Goal: Find contact information: Obtain details needed to contact an individual or organization

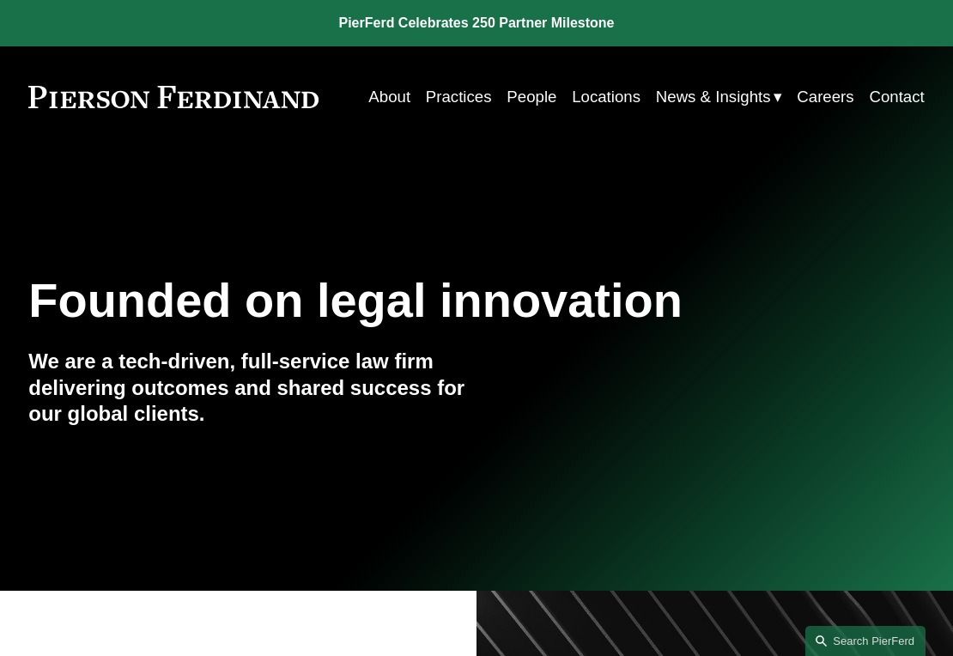
click at [602, 94] on link "Locations" at bounding box center [606, 97] width 69 height 32
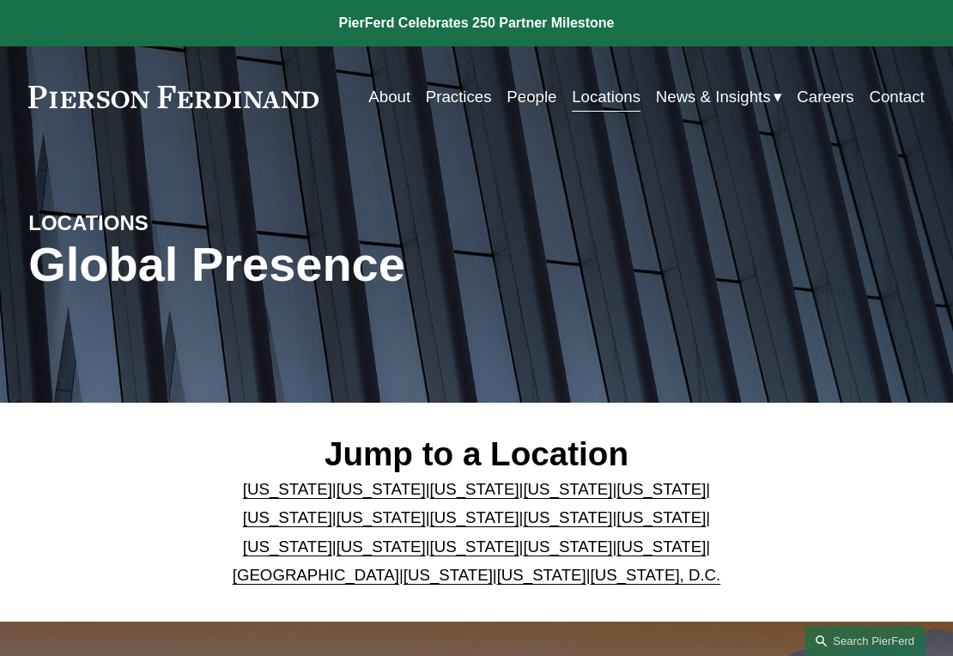
click at [616, 551] on link "[US_STATE]" at bounding box center [660, 546] width 89 height 18
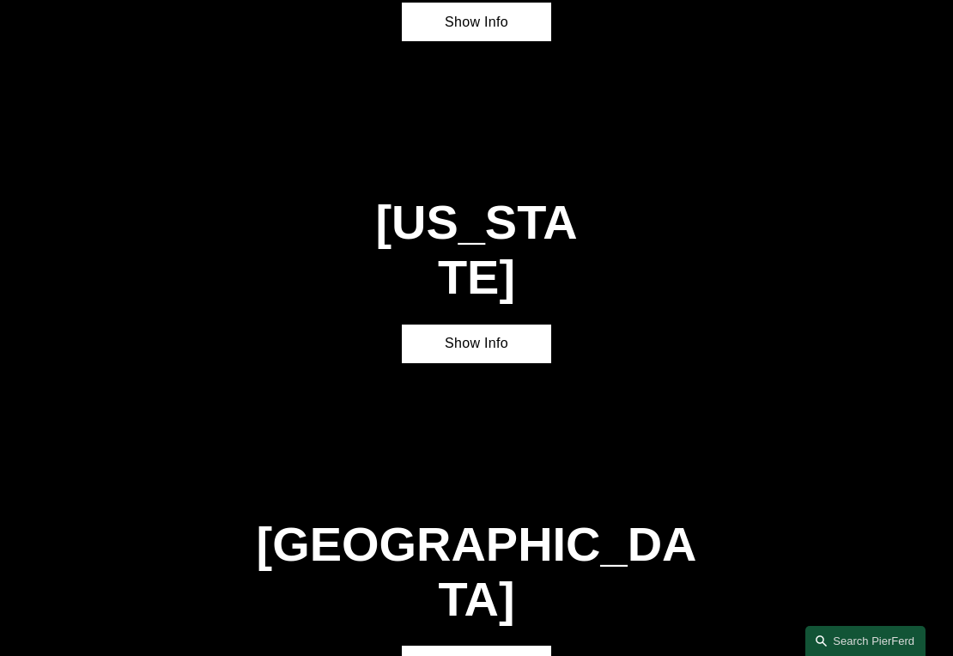
scroll to position [4450, 0]
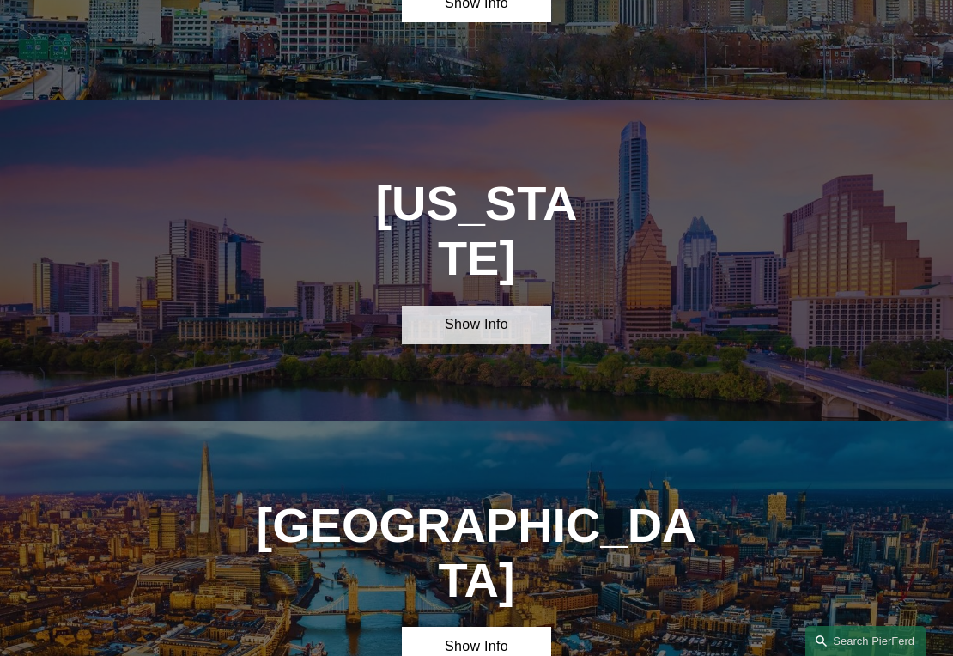
click at [478, 306] on link "Show Info" at bounding box center [476, 325] width 149 height 39
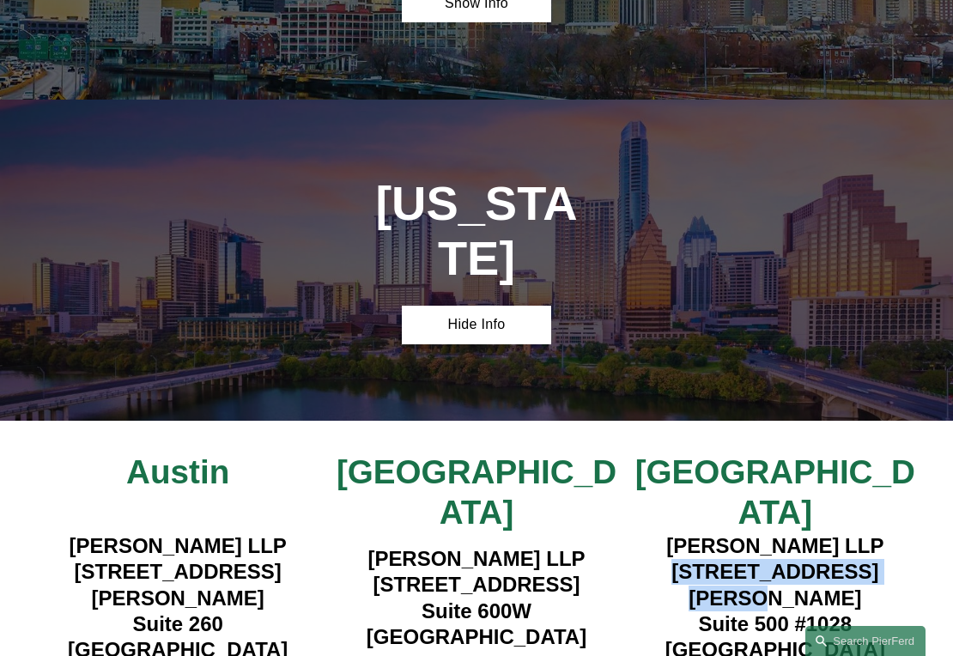
drag, startPoint x: 668, startPoint y: 386, endPoint x: 909, endPoint y: 388, distance: 241.2
click at [909, 533] on h4 "Pierson Ferdinand LLP 5850 San Felipe Street Suite 500 #1028 Houston, TX 77057" at bounding box center [775, 598] width 299 height 130
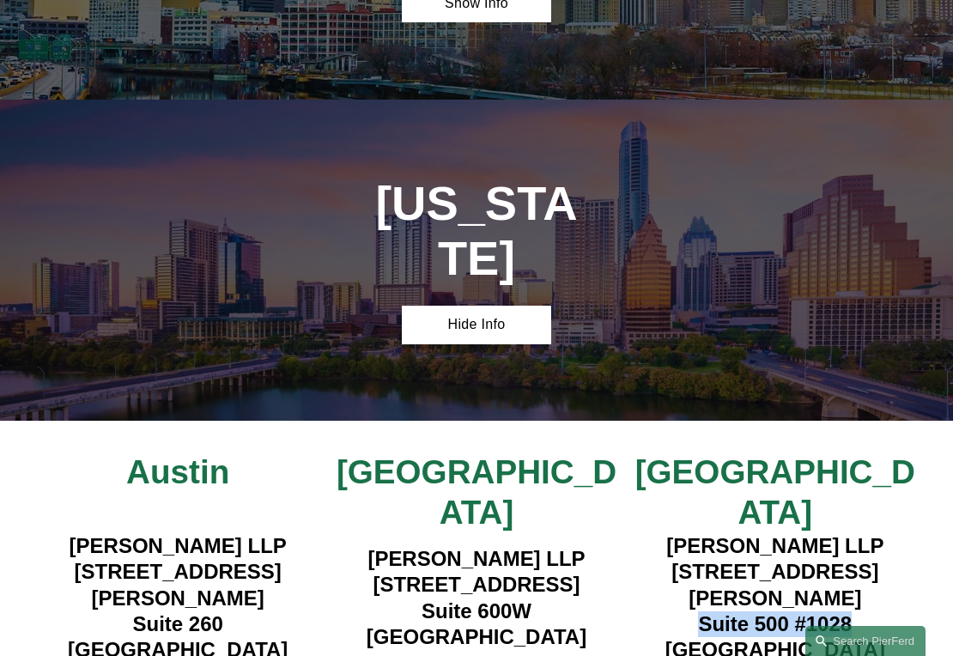
drag, startPoint x: 873, startPoint y: 414, endPoint x: 698, endPoint y: 413, distance: 175.1
click at [698, 533] on h4 "Pierson Ferdinand LLP 5850 San Felipe Street Suite 500 #1028 Houston, TX 77057" at bounding box center [775, 598] width 299 height 130
copy h4 "Suite 500 #1028"
drag, startPoint x: 766, startPoint y: 441, endPoint x: 695, endPoint y: 477, distance: 79.8
click at [675, 533] on h4 "Pierson Ferdinand LLP 5850 San Felipe Street Suite 500 #1028 Houston, TX 77057" at bounding box center [775, 598] width 299 height 130
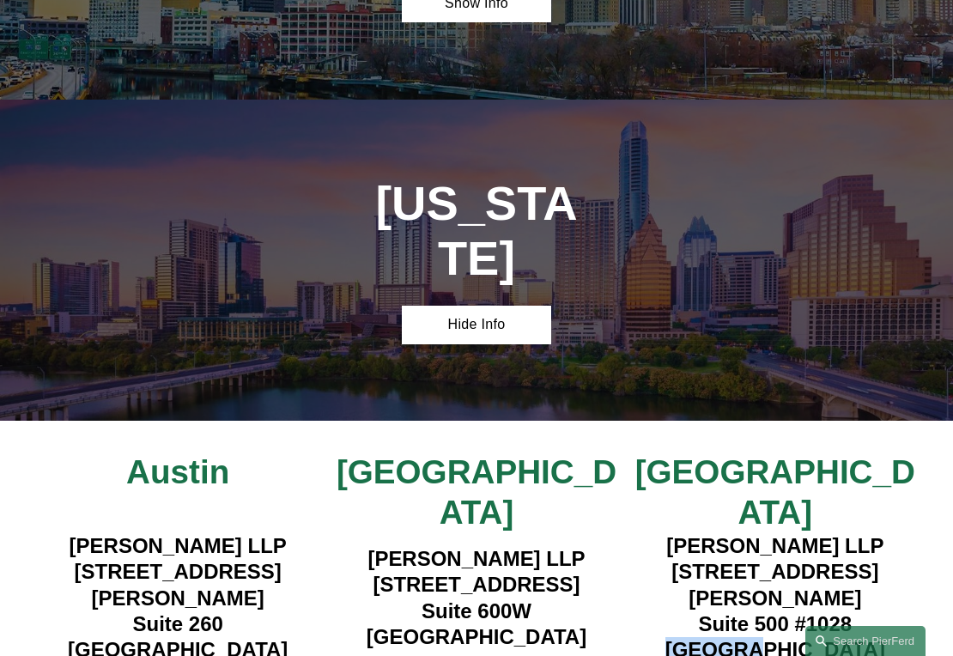
copy h4 "[GEOGRAPHIC_DATA]"
drag, startPoint x: 874, startPoint y: 439, endPoint x: 811, endPoint y: 440, distance: 62.7
click at [811, 533] on h4 "Pierson Ferdinand LLP 5850 San Felipe Street Suite 500 #1028 Houston, TX 77057" at bounding box center [775, 598] width 299 height 130
copy h4 "77057"
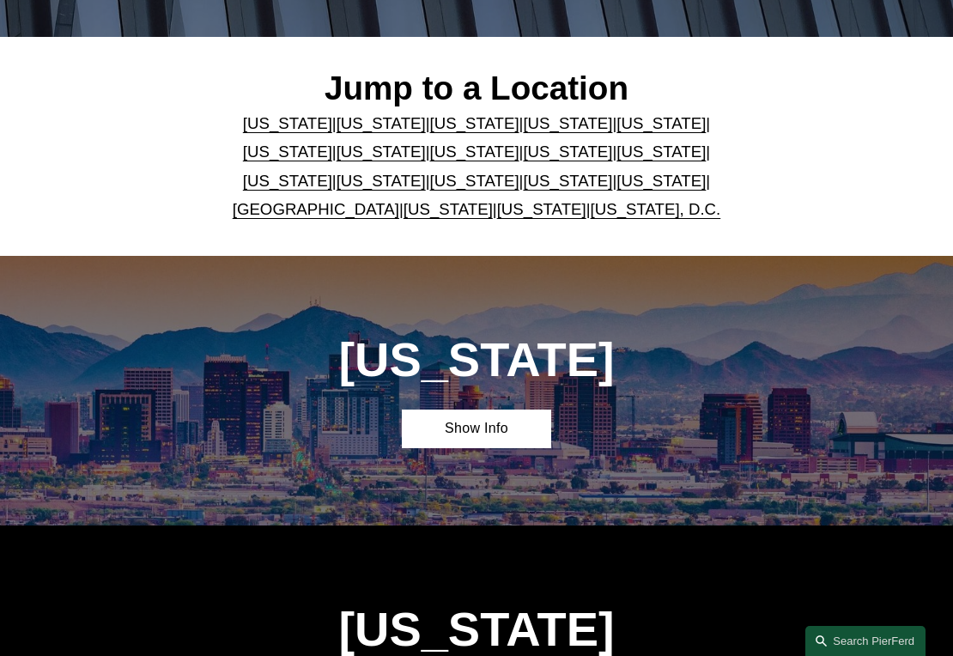
scroll to position [0, 0]
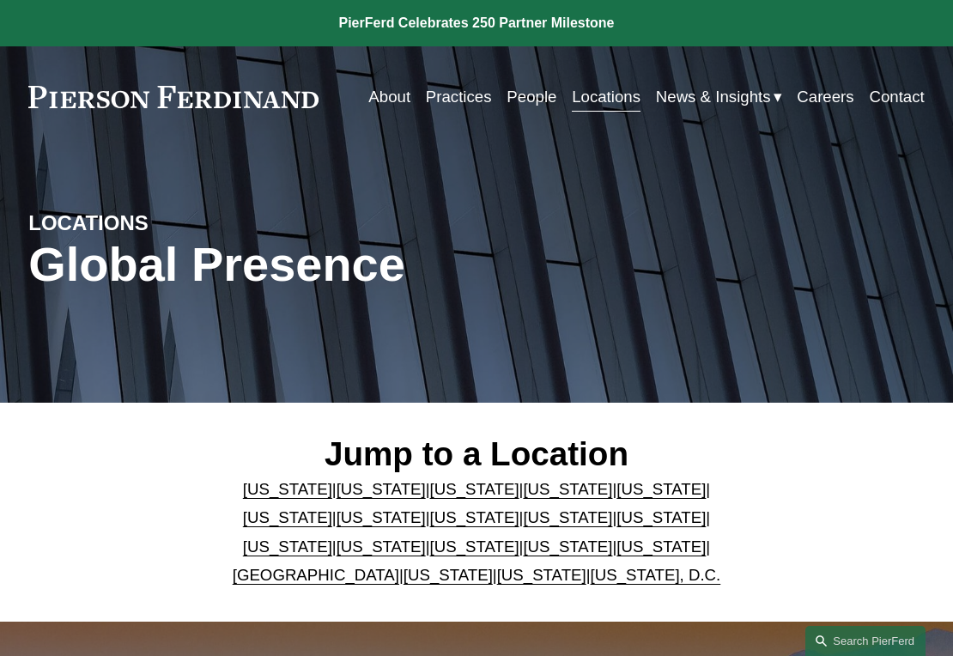
click at [894, 91] on link "Contact" at bounding box center [895, 97] width 55 height 32
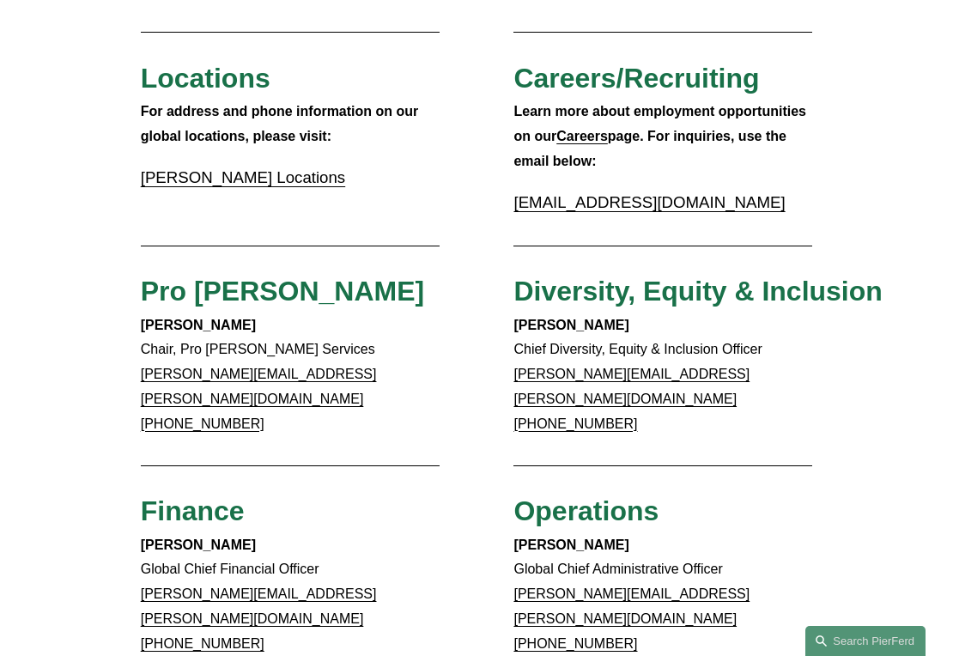
scroll to position [515, 0]
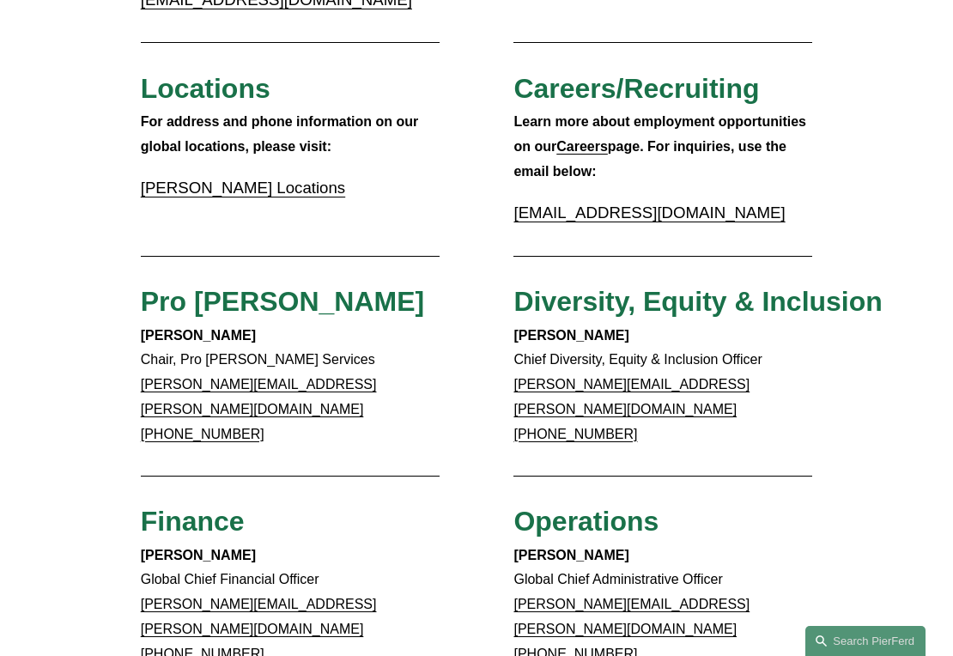
click at [289, 187] on link "Pierson Ferdinand Locations" at bounding box center [243, 187] width 204 height 18
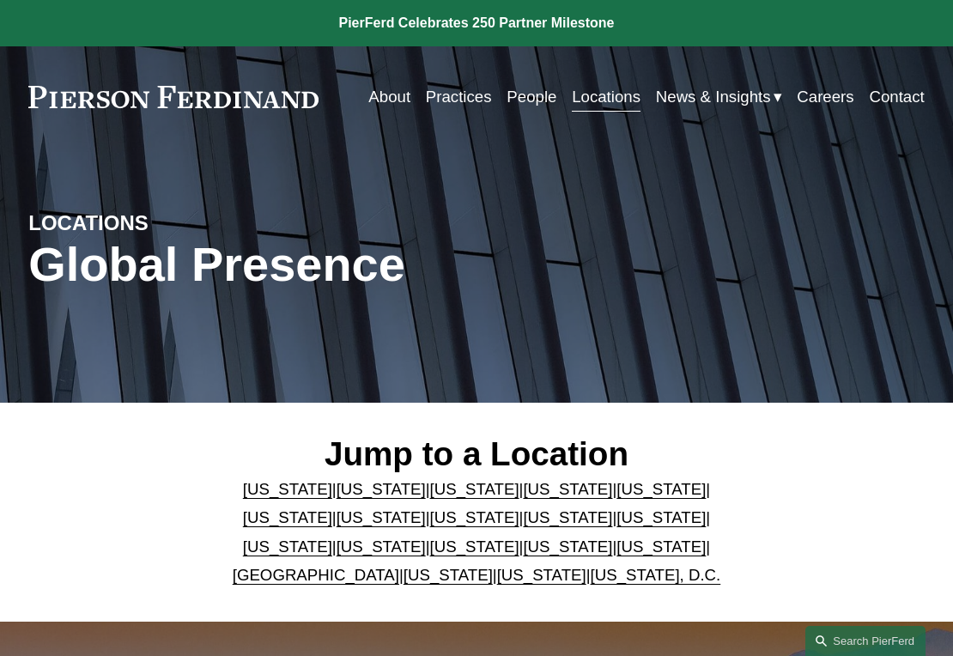
click at [336, 502] on p "[US_STATE] | [US_STATE] | [US_STATE] | [US_STATE] | [US_STATE] | [US_STATE] | […" at bounding box center [476, 532] width 523 height 115
click at [344, 498] on link "California" at bounding box center [380, 489] width 89 height 18
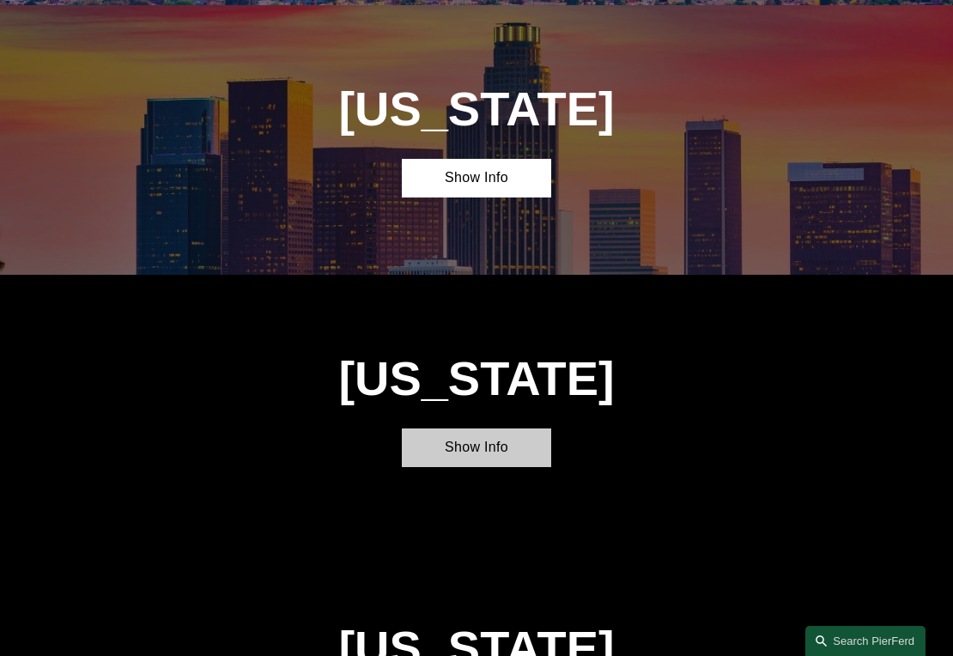
scroll to position [899, 0]
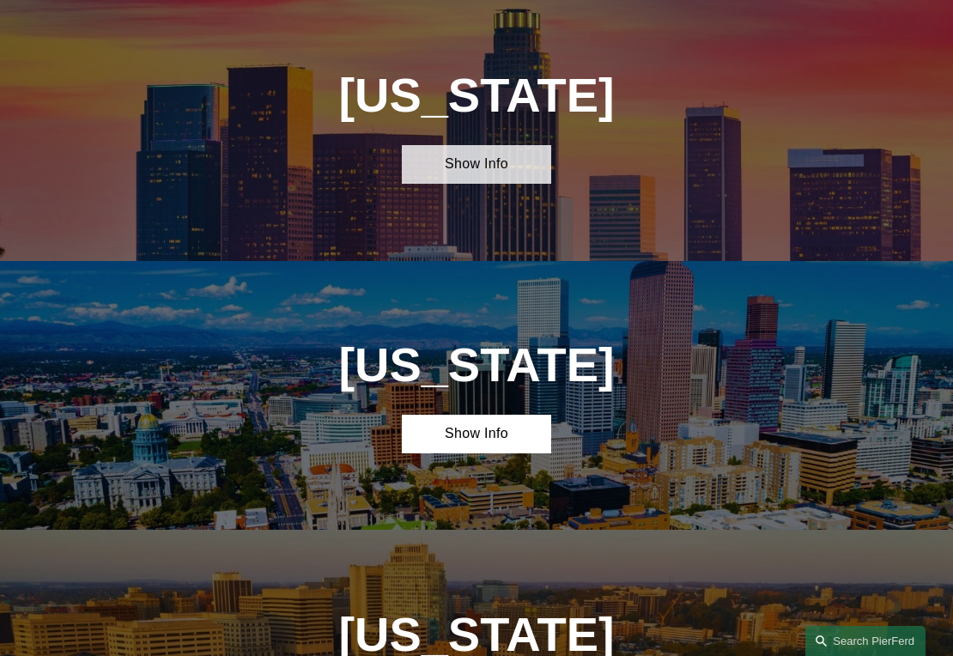
click at [473, 170] on link "Show Info" at bounding box center [476, 164] width 149 height 39
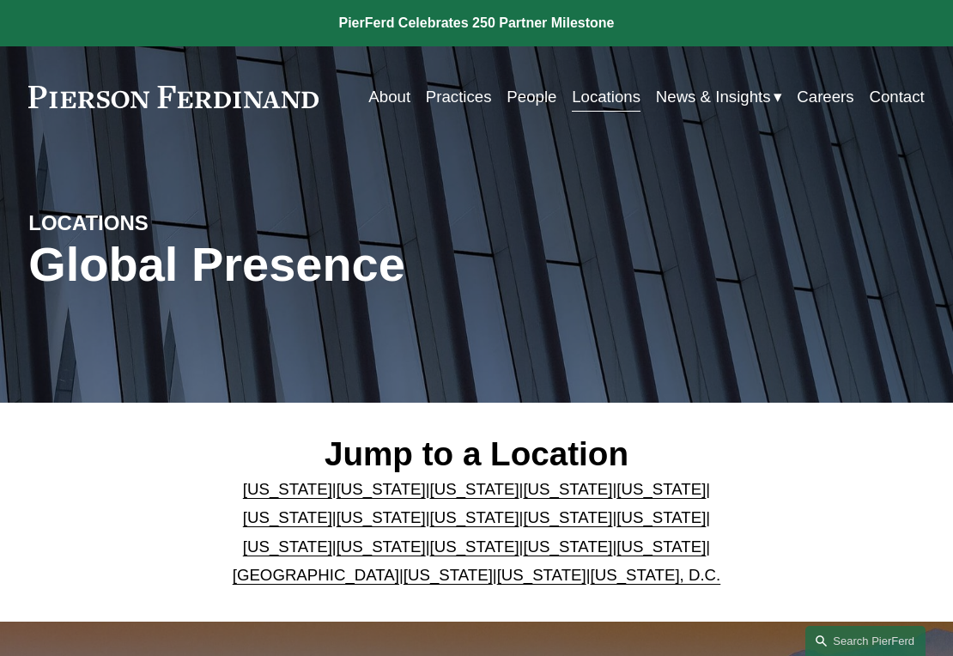
click at [616, 551] on link "[US_STATE]" at bounding box center [660, 546] width 89 height 18
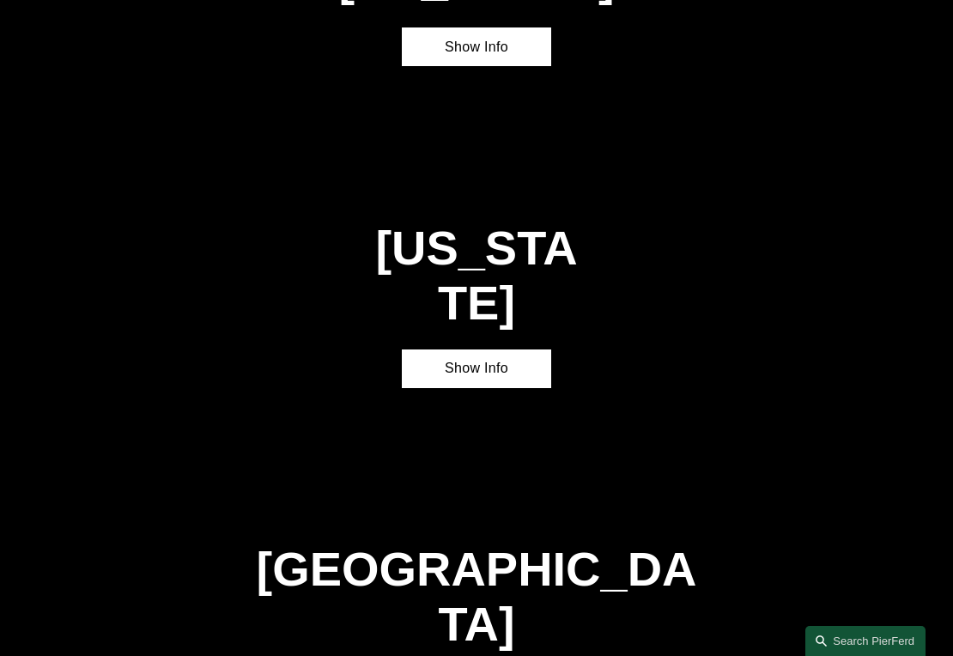
scroll to position [4672, 0]
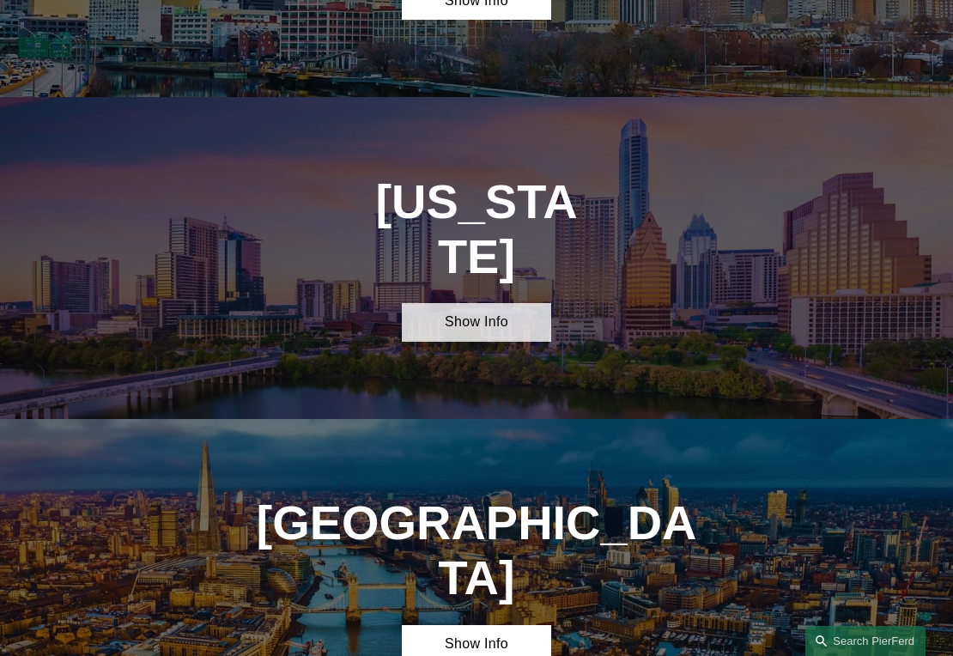
click at [471, 303] on link "Show Info" at bounding box center [476, 322] width 149 height 39
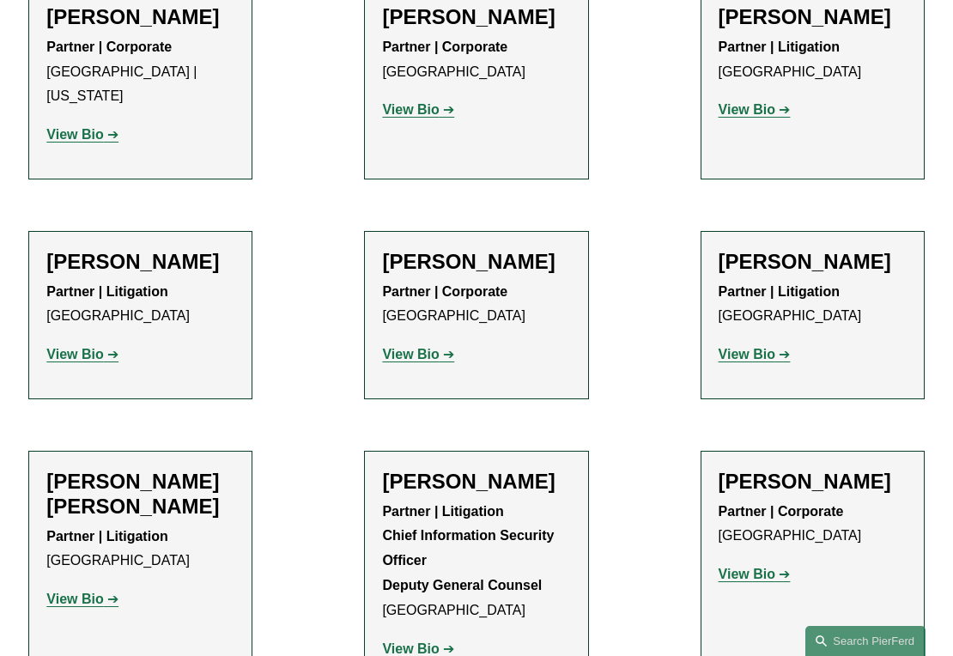
scroll to position [601, 0]
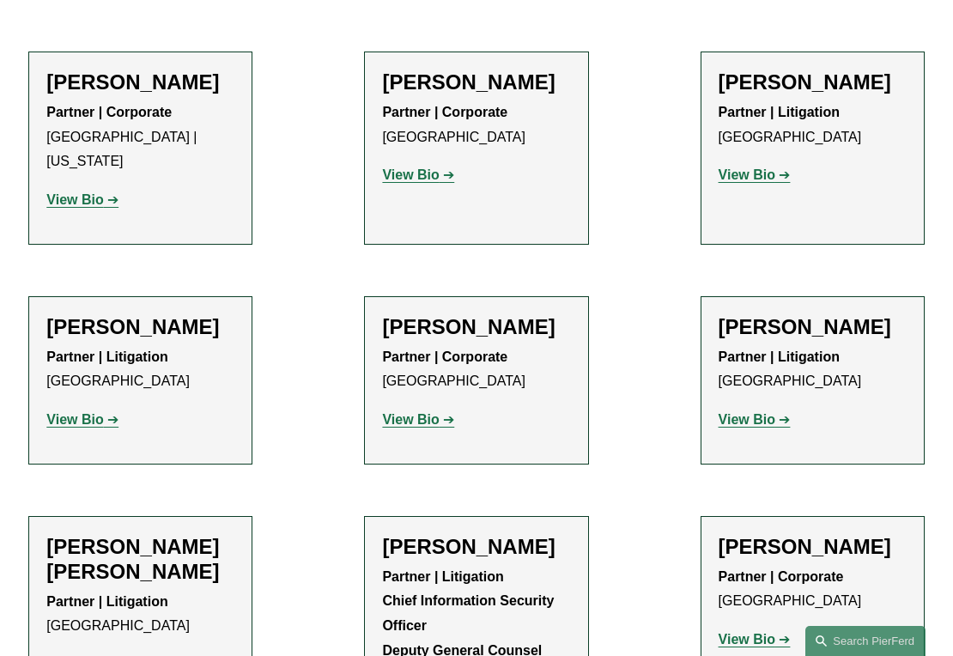
click at [431, 427] on strong "View Bio" at bounding box center [410, 419] width 57 height 15
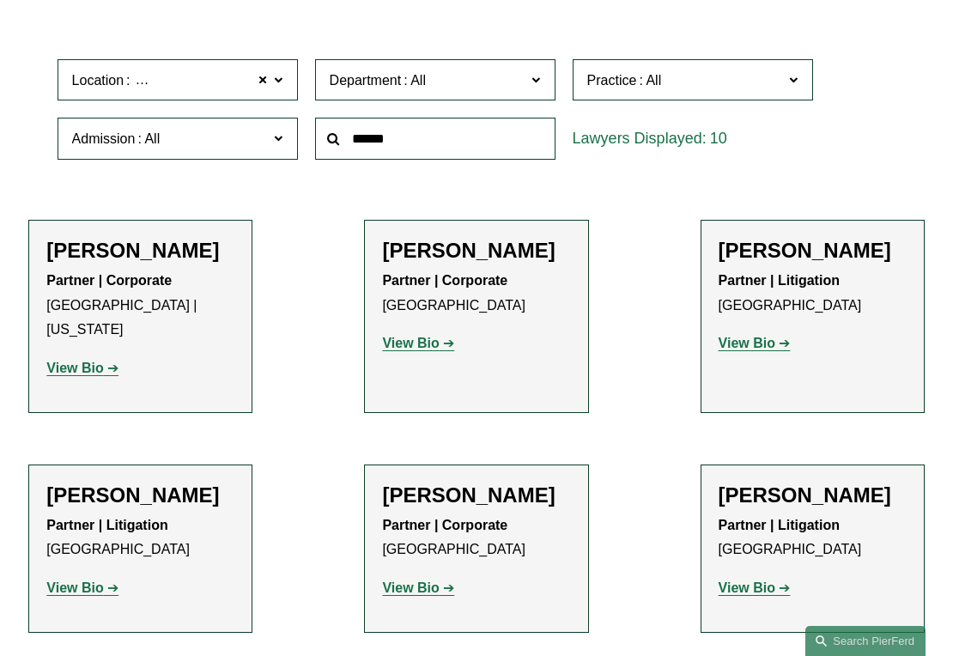
scroll to position [429, 0]
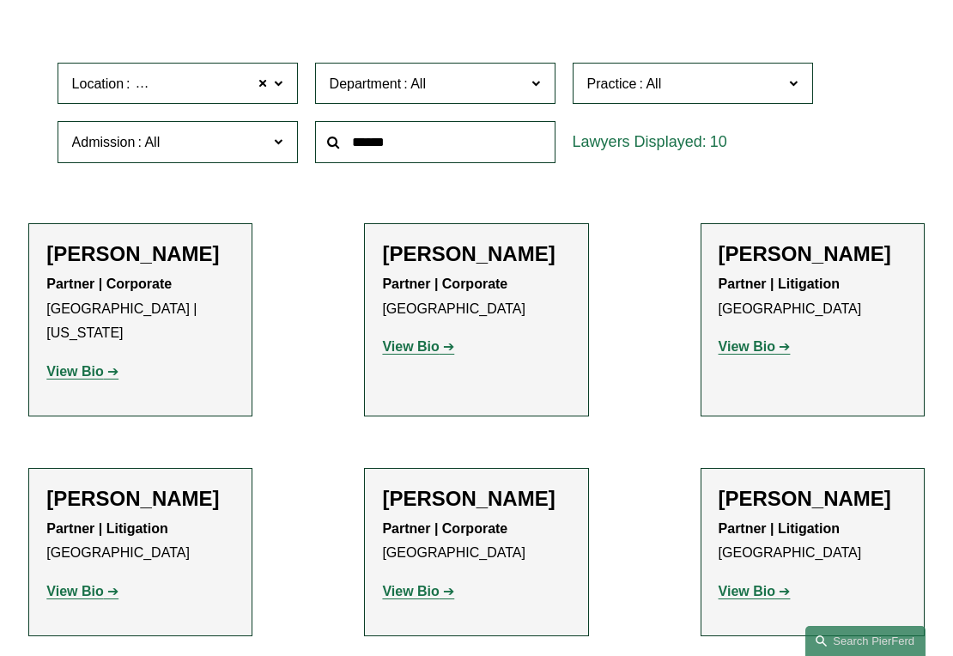
click at [100, 364] on strong "View Bio" at bounding box center [74, 371] width 57 height 15
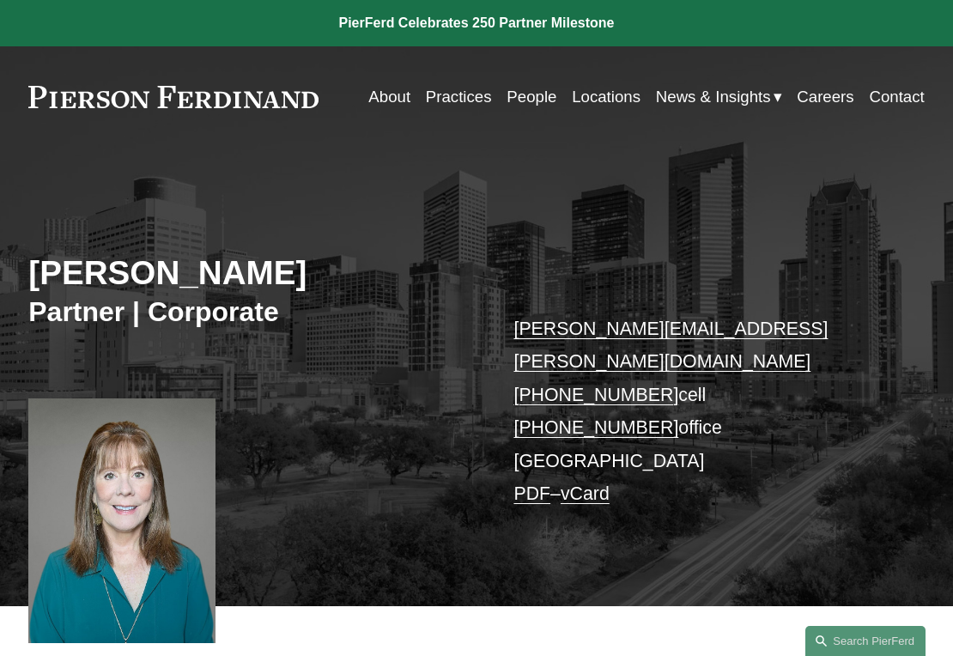
drag, startPoint x: 8, startPoint y: 174, endPoint x: 31, endPoint y: 179, distance: 23.7
click at [8, 174] on div "[PERSON_NAME] Partner | Corporate [PERSON_NAME][EMAIL_ADDRESS][PERSON_NAME][DOM…" at bounding box center [476, 377] width 953 height 459
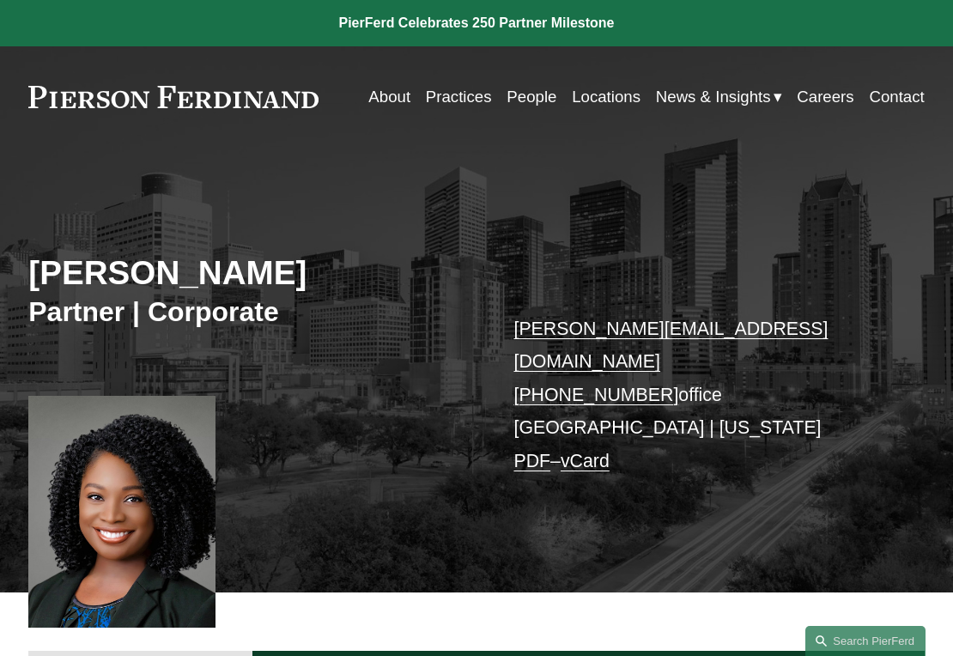
drag, startPoint x: 653, startPoint y: 362, endPoint x: 540, endPoint y: 366, distance: 113.3
click at [540, 366] on p "priscilla.arthus@pierferd.com +1.832.554.2749 office Houston | New York PDF – v…" at bounding box center [699, 394] width 373 height 165
copy link "832.554.2749"
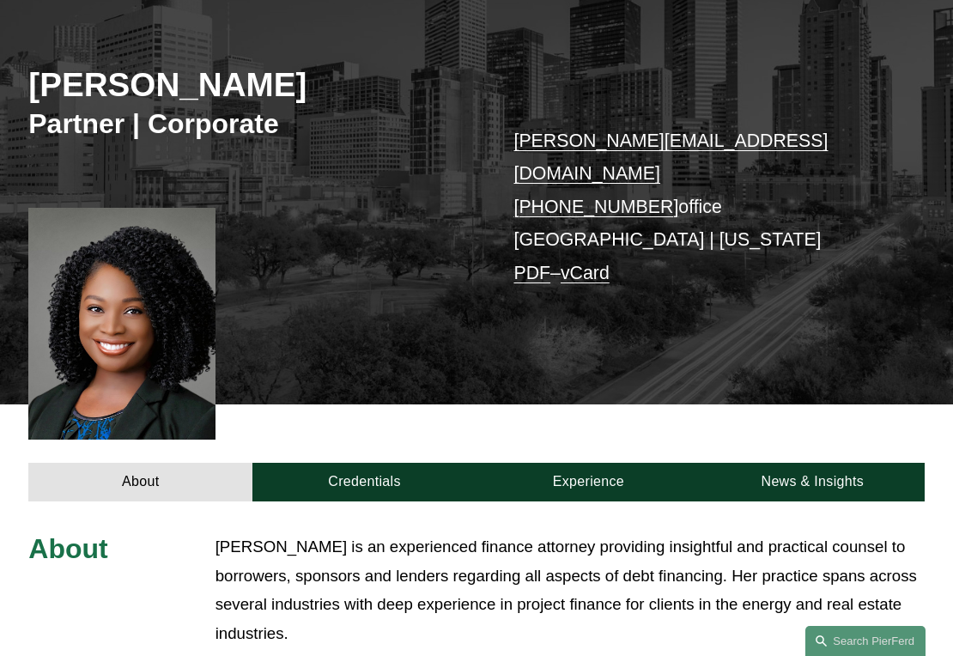
scroll to position [172, 0]
